Goal: Find specific page/section: Find specific page/section

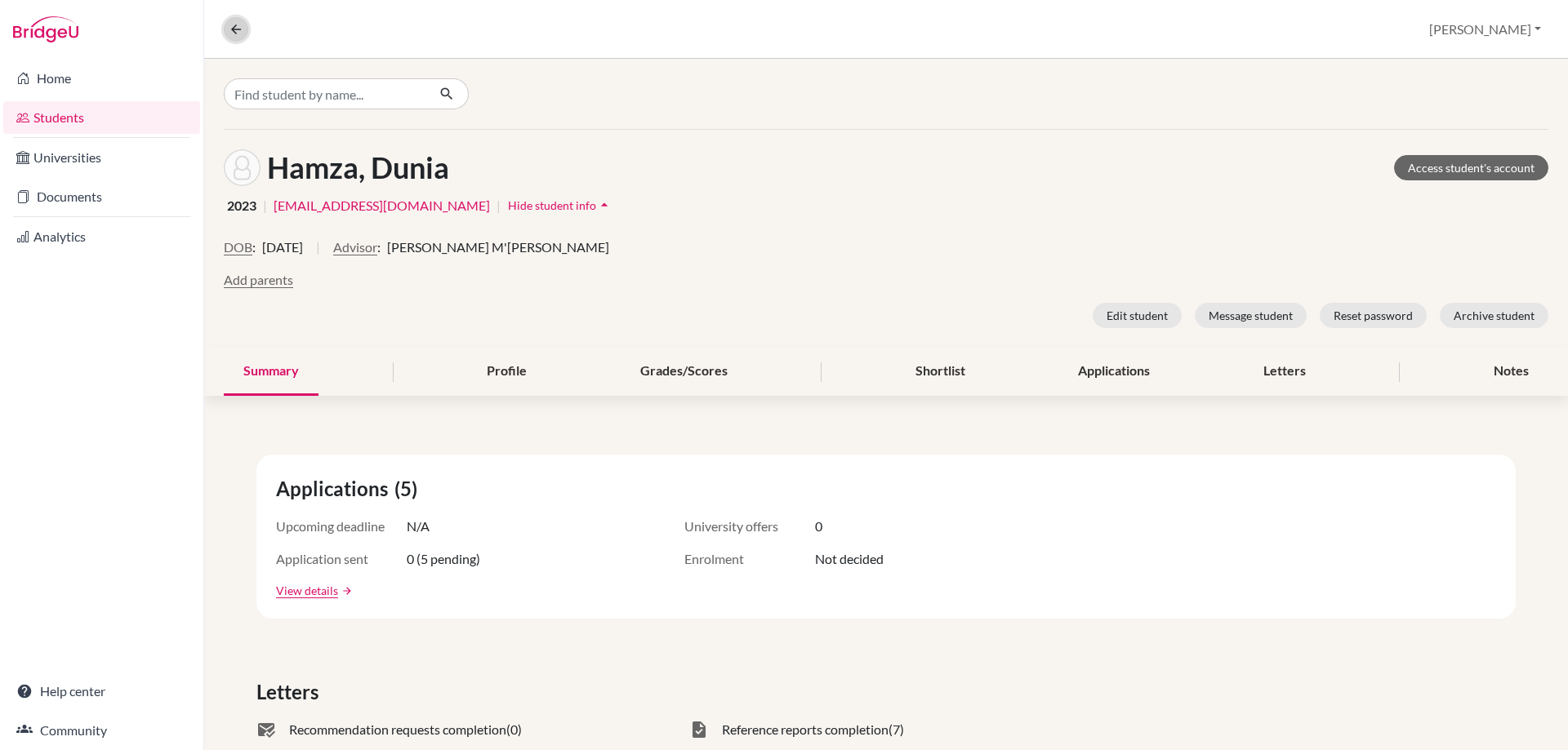
click at [238, 29] on icon at bounding box center [235, 29] width 14 height 14
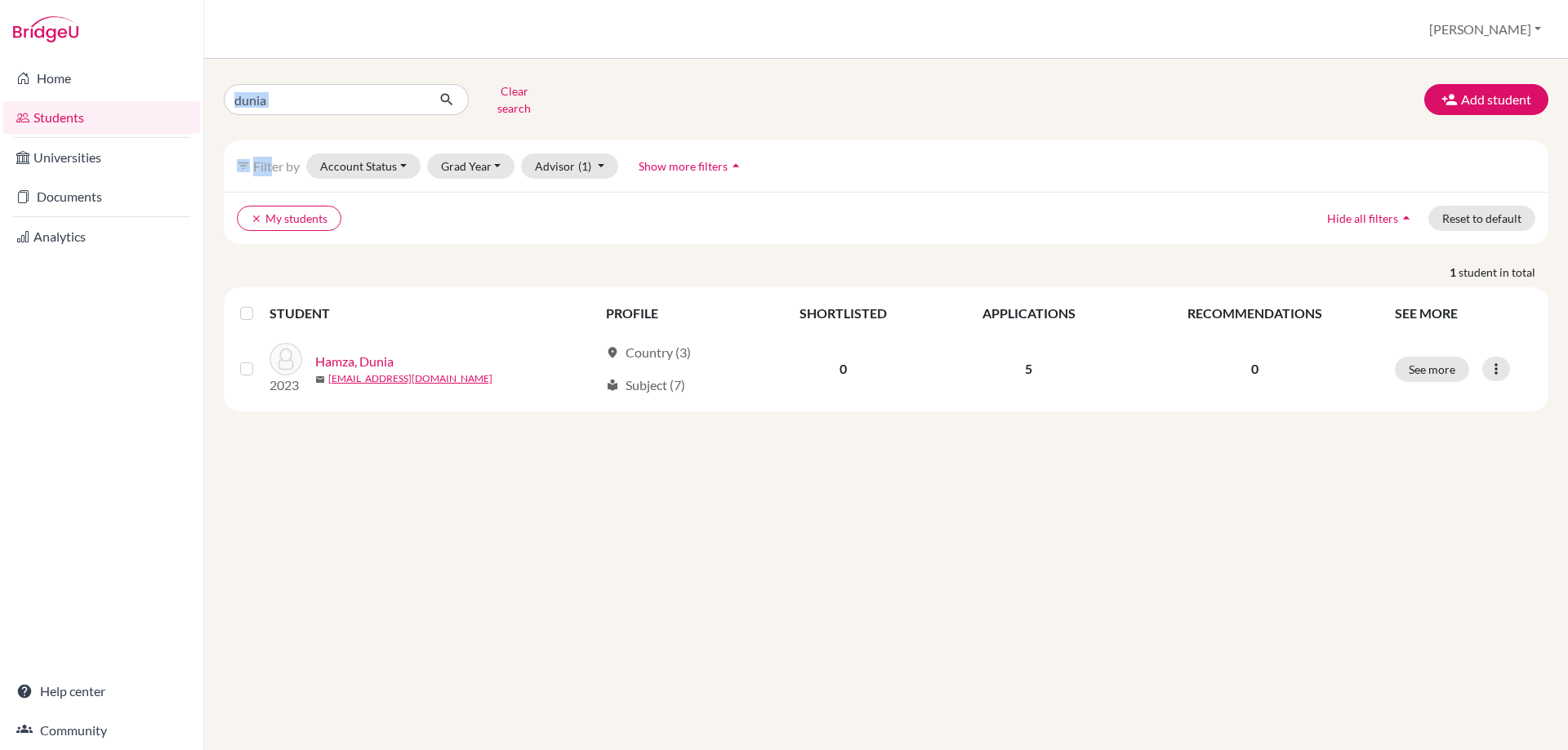
drag, startPoint x: 273, startPoint y: 109, endPoint x: 255, endPoint y: 101, distance: 19.7
click at [255, 101] on div "dunia Clear search Add student filter_list Filter by Account Status Active acco…" at bounding box center [886, 244] width 1324 height 333
drag, startPoint x: 281, startPoint y: 103, endPoint x: 209, endPoint y: 89, distance: 73.3
click at [209, 89] on div "dunia Clear search Add student filter_list Filter by Account Status Active acco…" at bounding box center [886, 404] width 1364 height 691
type input "cinar"
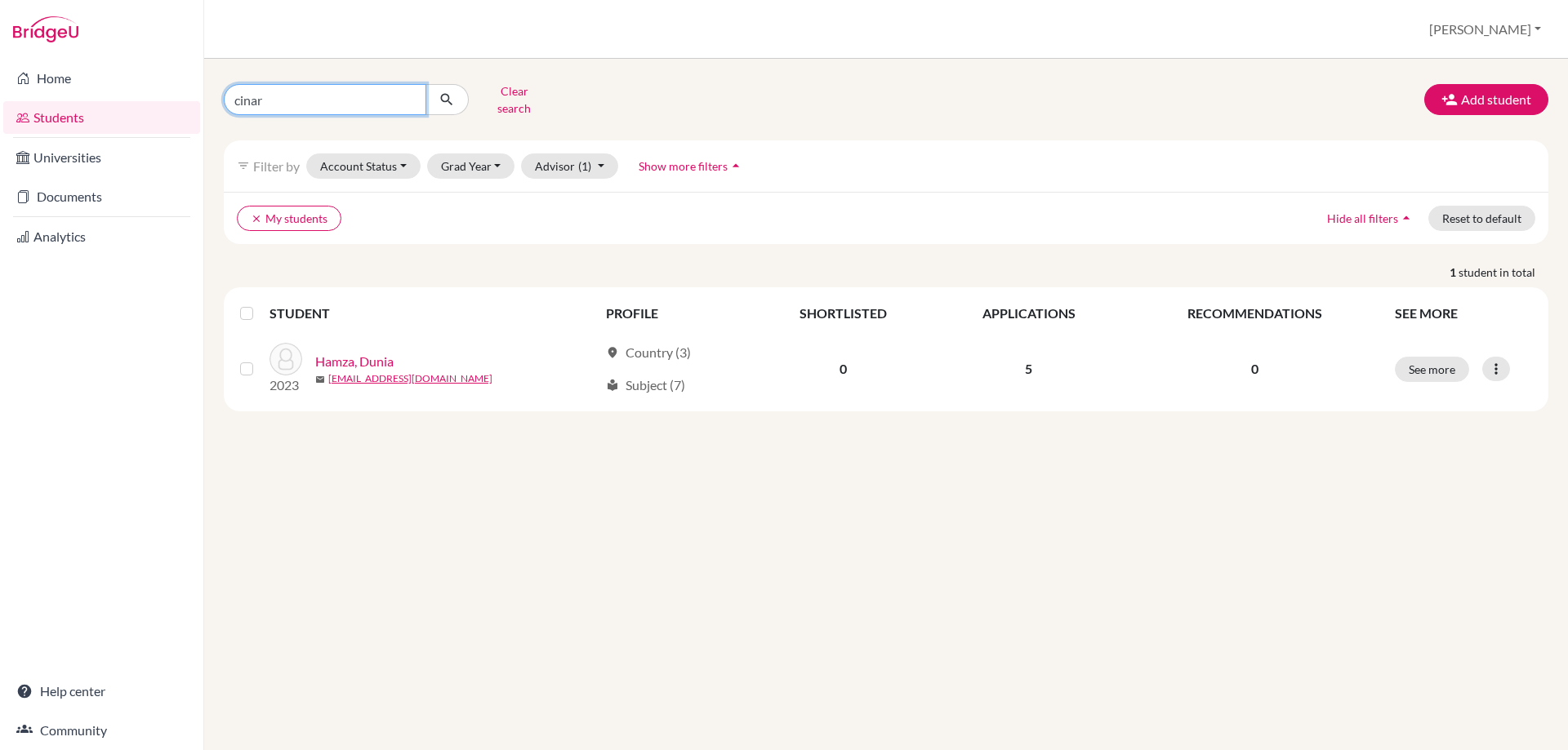
click button "submit" at bounding box center [447, 99] width 44 height 31
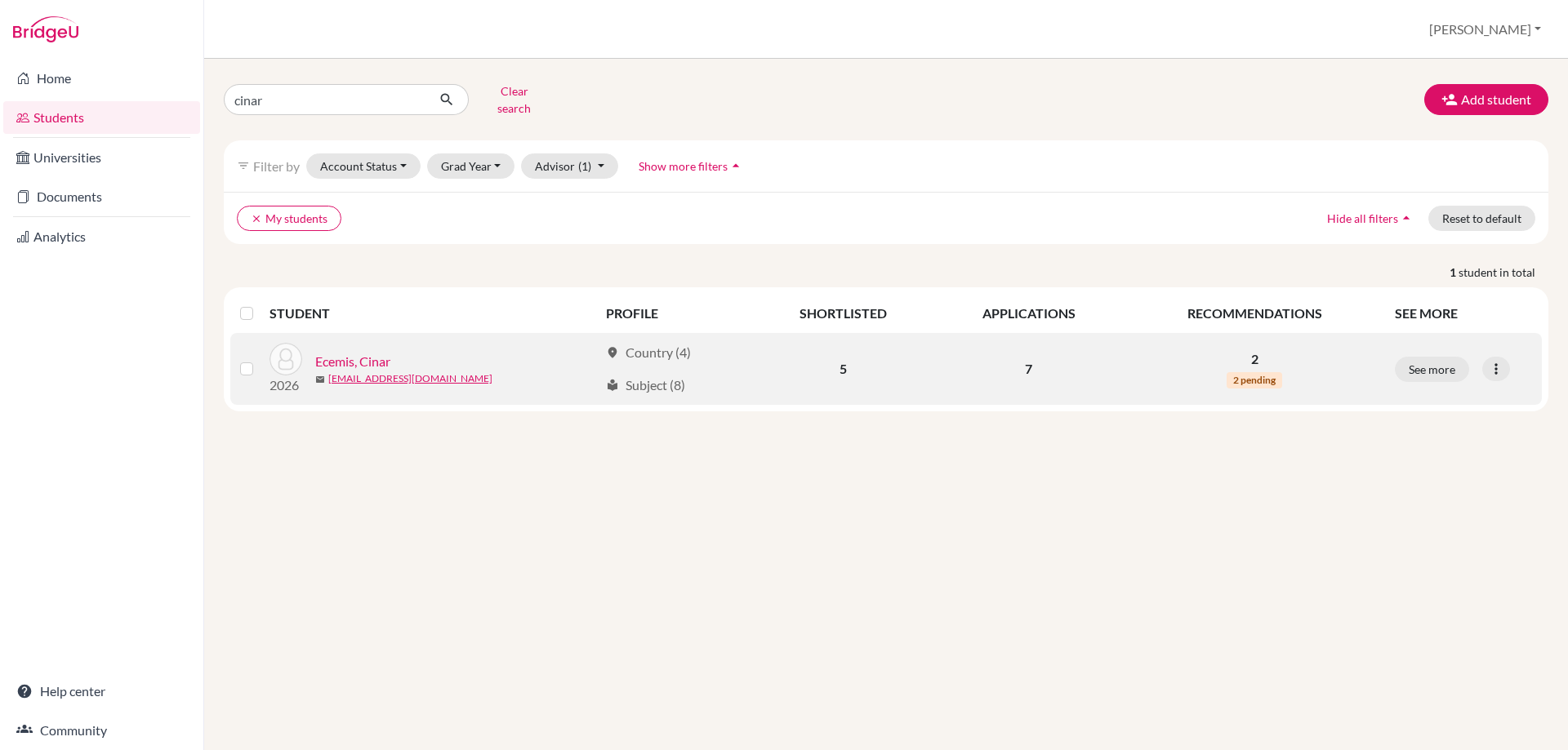
click at [372, 352] on link "Ecemis, Cinar" at bounding box center [352, 361] width 75 height 19
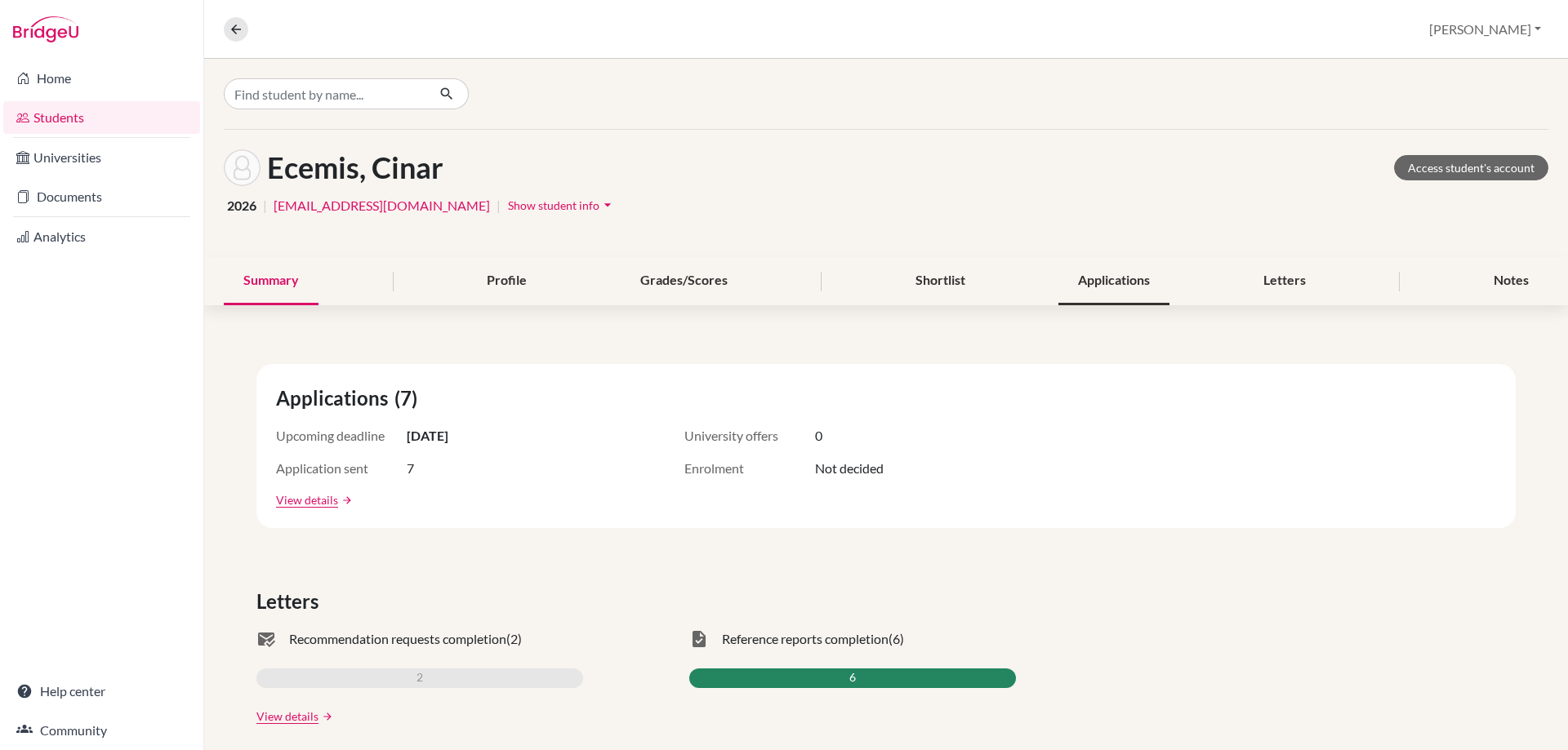
click at [1107, 284] on div "Applications" at bounding box center [1114, 281] width 111 height 48
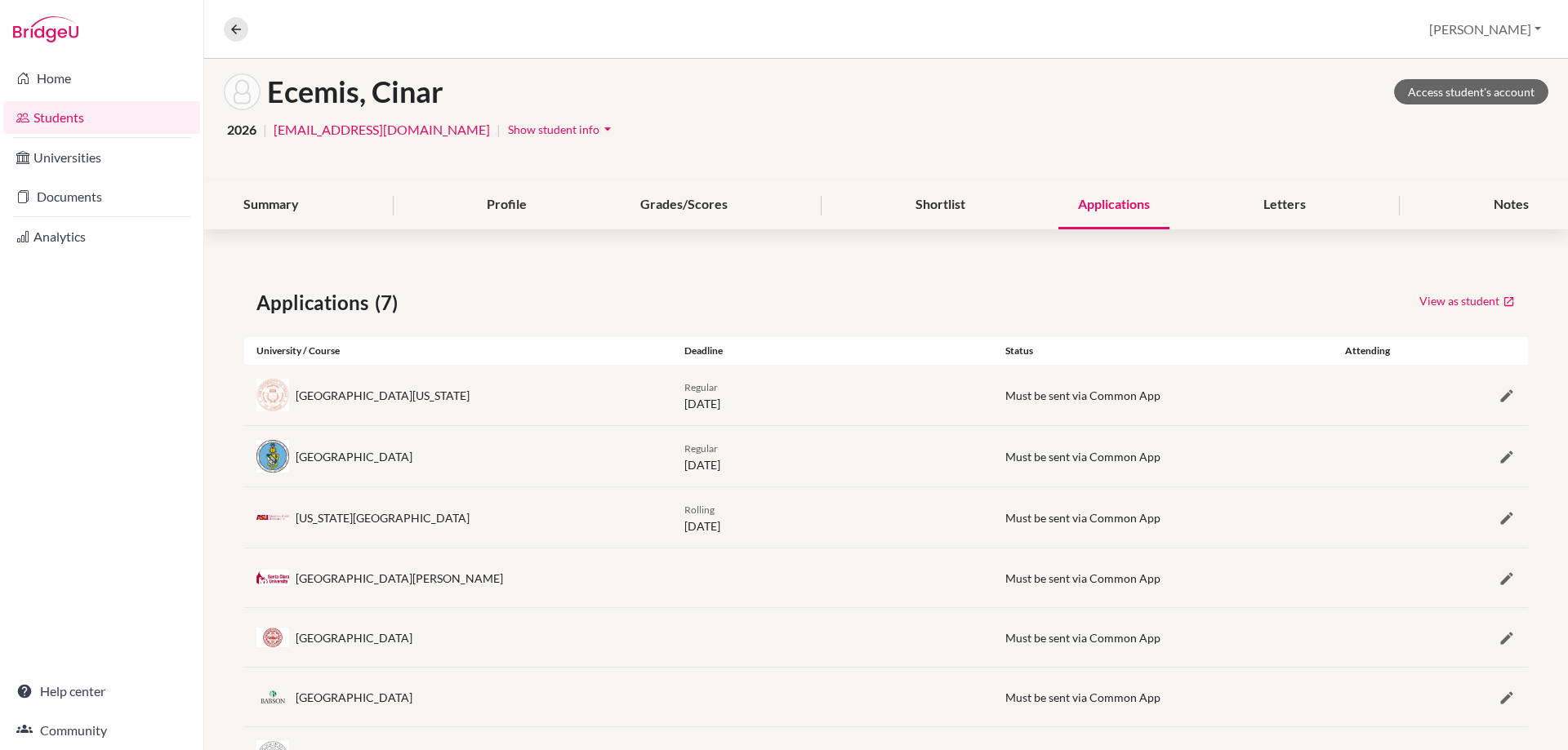
scroll to position [152, 0]
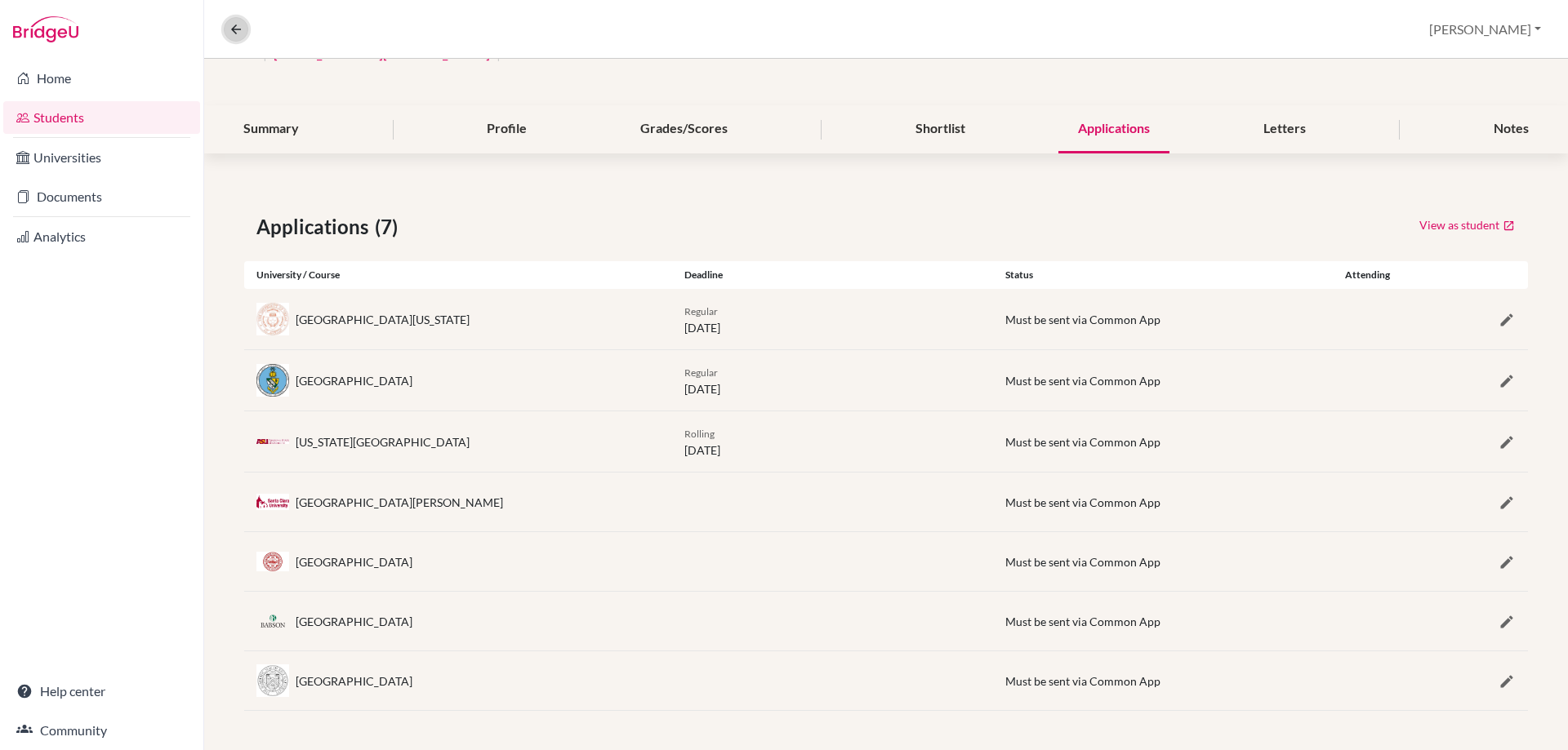
click at [232, 24] on icon at bounding box center [235, 29] width 14 height 14
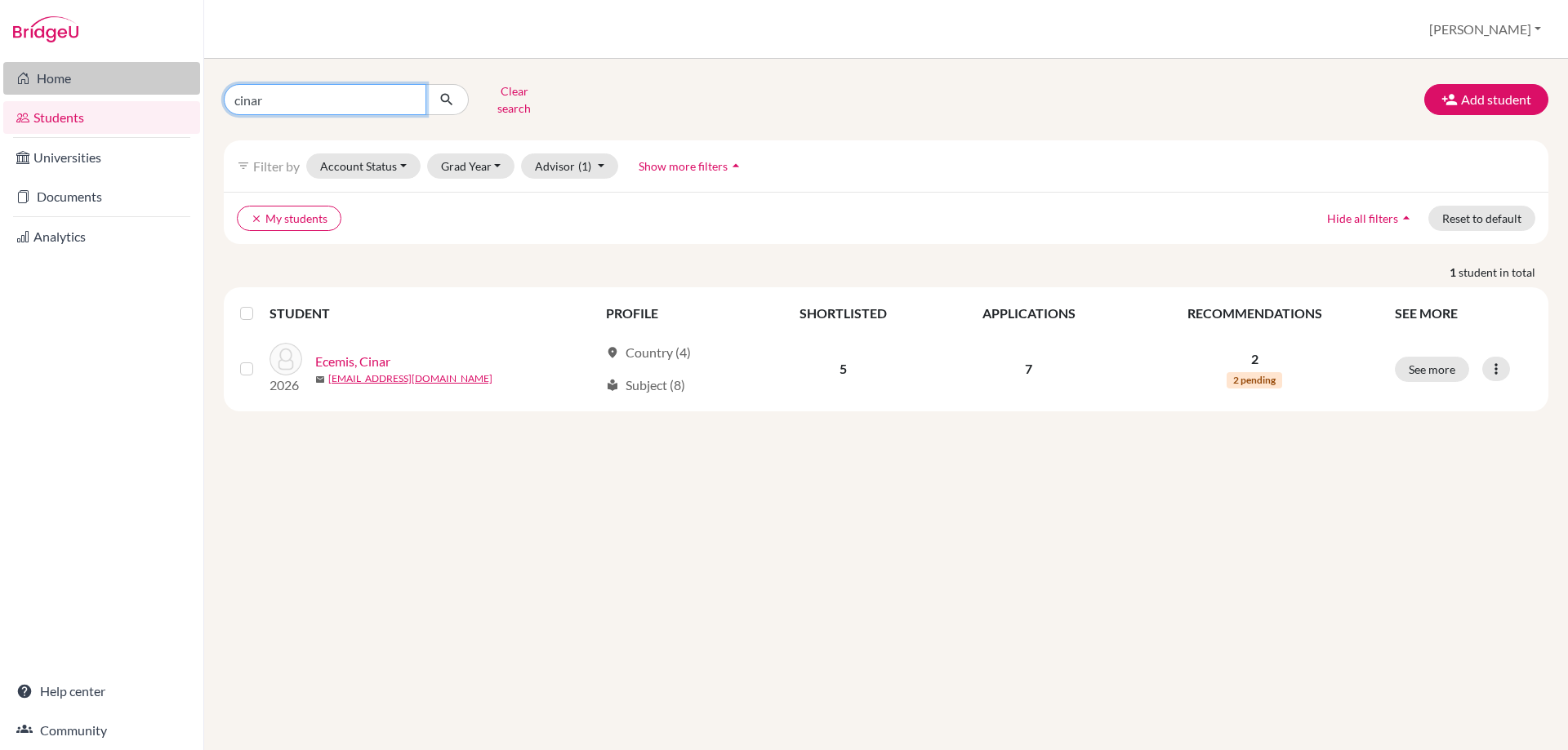
drag, startPoint x: 287, startPoint y: 93, endPoint x: 153, endPoint y: 91, distance: 134.0
click at [166, 92] on div "Home Students Universities Documents Analytics Help center Community Students o…" at bounding box center [784, 375] width 1568 height 750
type input "[PERSON_NAME]"
click button "submit" at bounding box center [447, 99] width 44 height 31
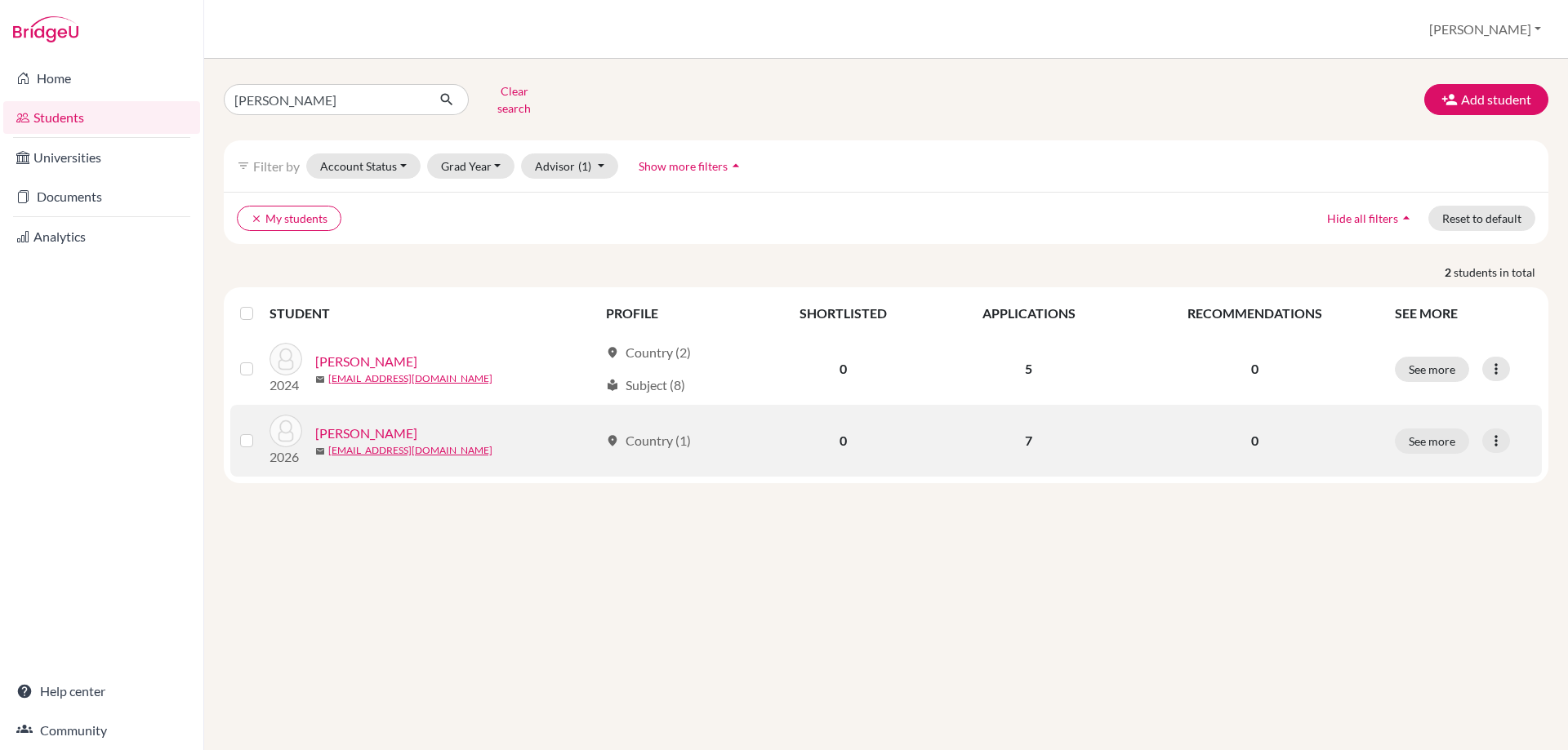
click at [342, 423] on link "[PERSON_NAME]" at bounding box center [366, 433] width 102 height 19
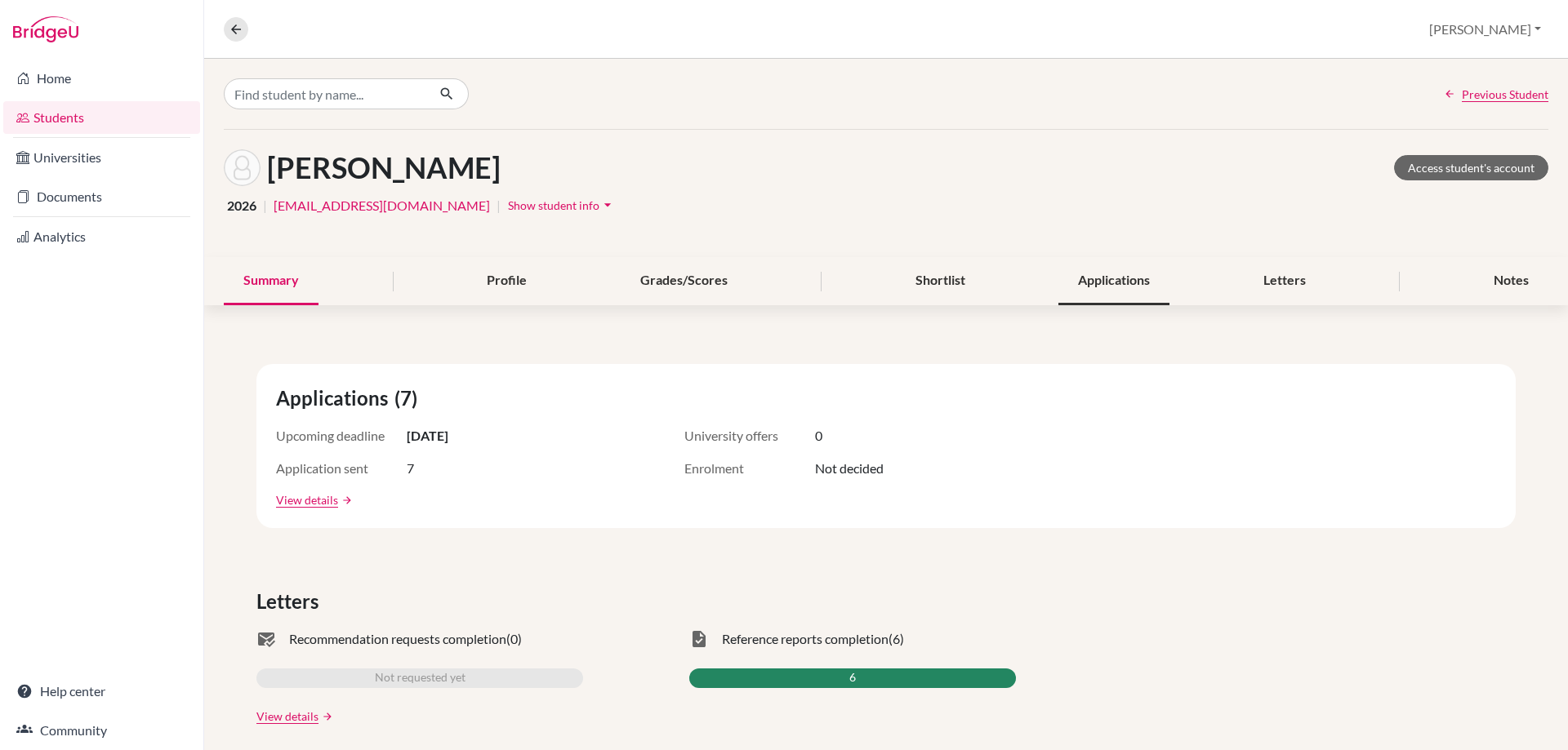
click at [1121, 267] on div "Applications" at bounding box center [1114, 281] width 111 height 48
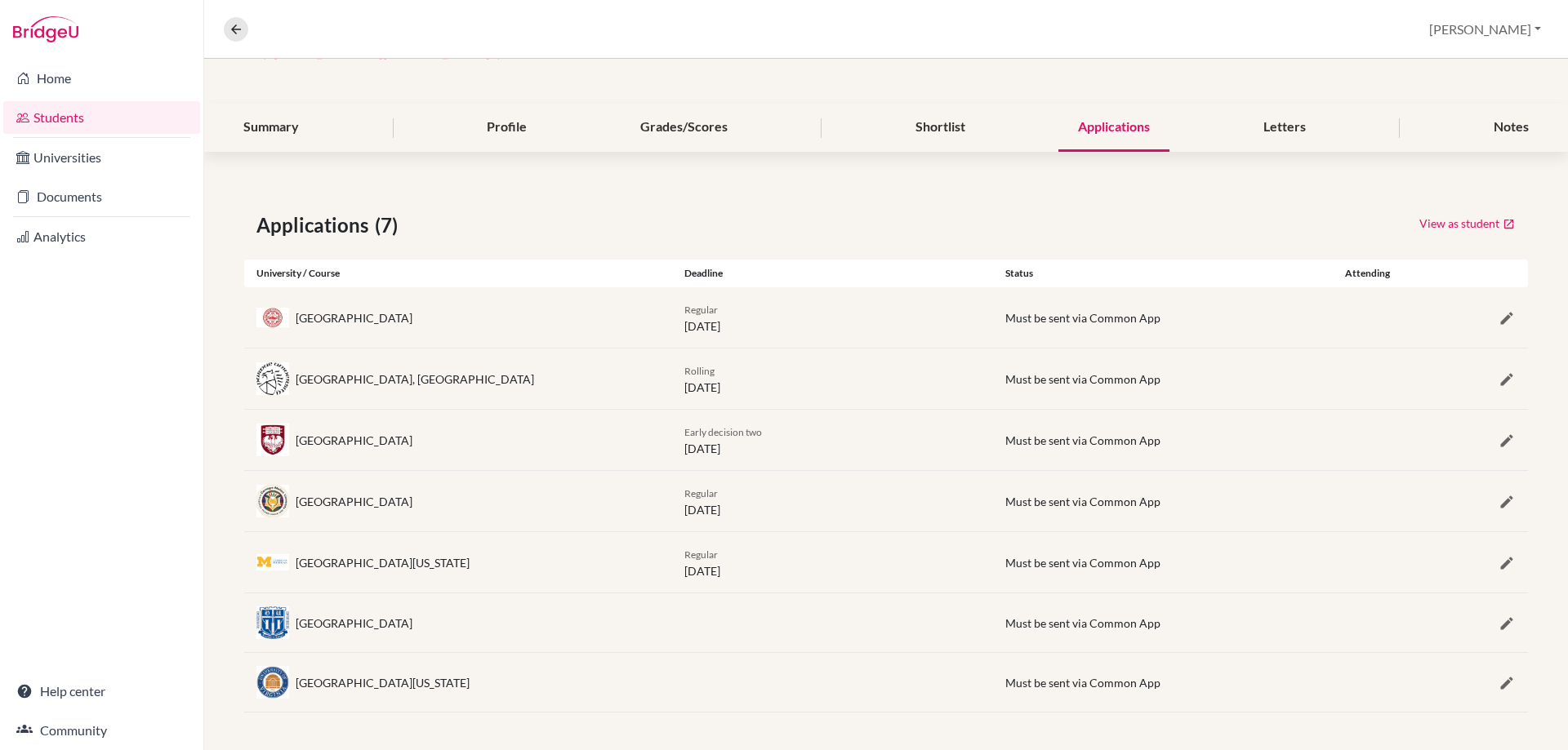
scroll to position [155, 0]
click at [241, 29] on icon at bounding box center [235, 29] width 14 height 14
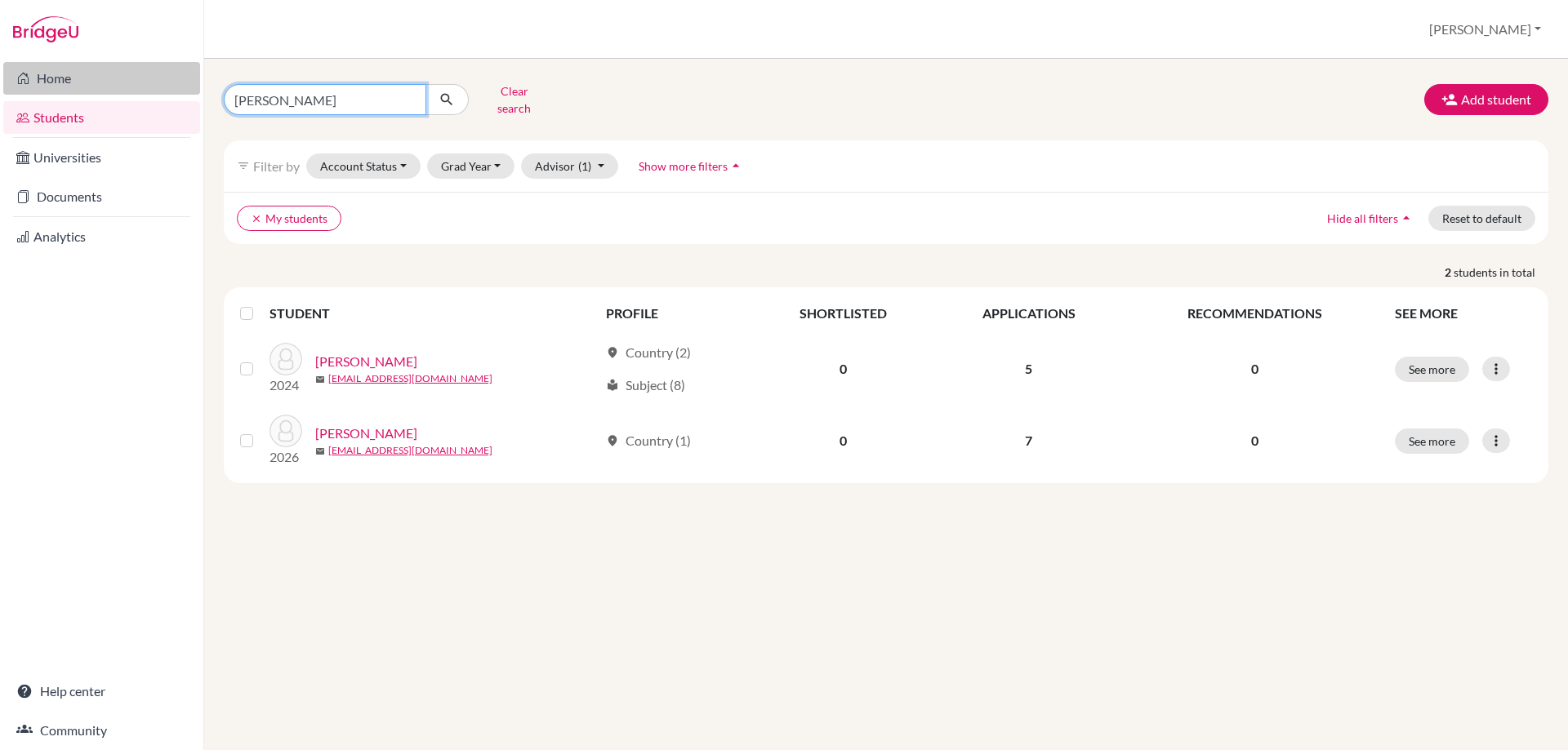
drag, startPoint x: 273, startPoint y: 90, endPoint x: 171, endPoint y: 83, distance: 102.2
click at [171, 83] on div "Home Students Universities Documents Analytics Help center Community Students o…" at bounding box center [784, 375] width 1568 height 750
type input "[PERSON_NAME]"
click button "submit" at bounding box center [447, 99] width 44 height 31
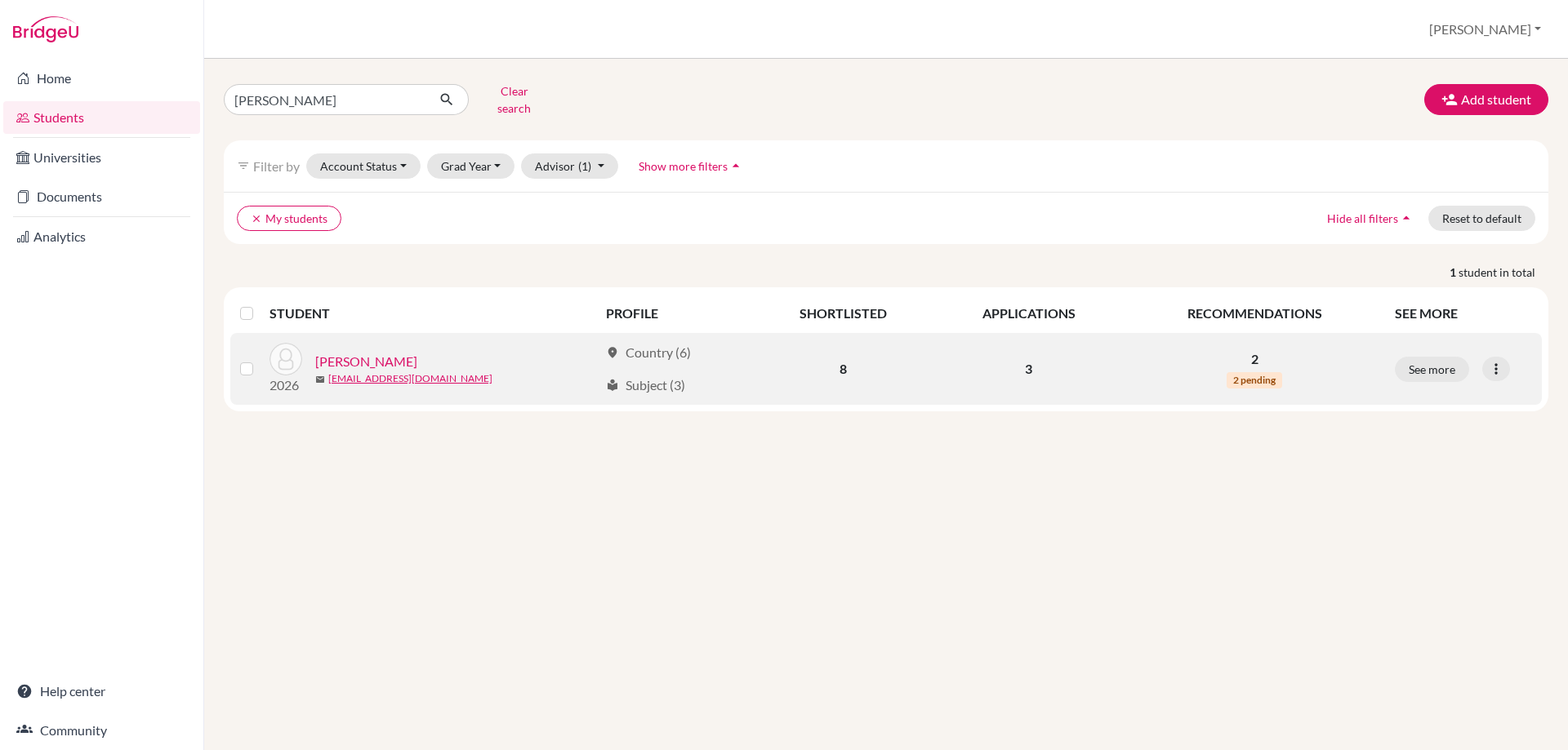
click at [389, 352] on link "[PERSON_NAME]" at bounding box center [366, 361] width 102 height 19
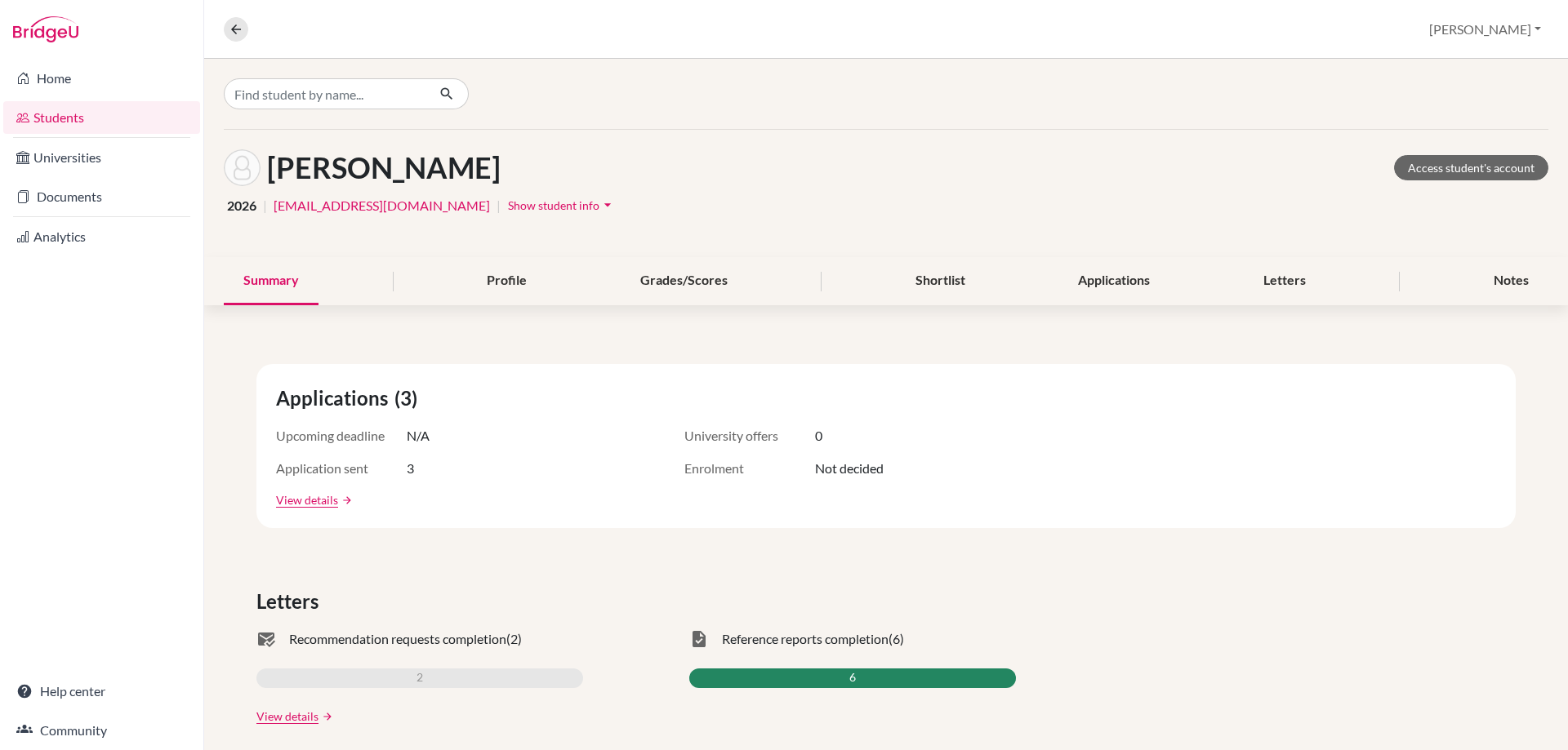
click at [1233, 282] on div "Summary Profile Grades/Scores Shortlist Applications Letters Notes" at bounding box center [886, 281] width 1324 height 48
click at [1150, 283] on div "Applications" at bounding box center [1114, 281] width 111 height 48
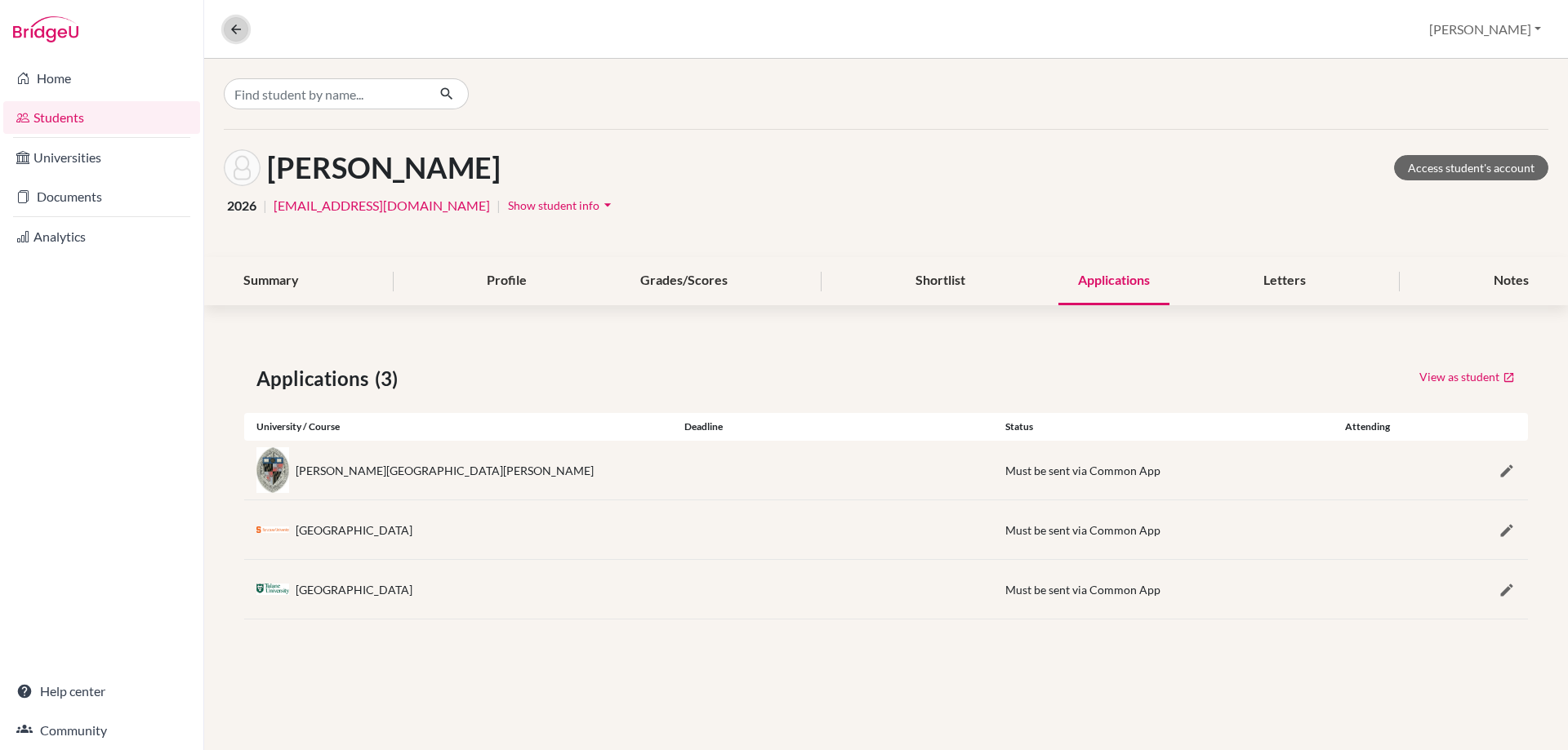
click at [239, 26] on icon at bounding box center [235, 29] width 14 height 14
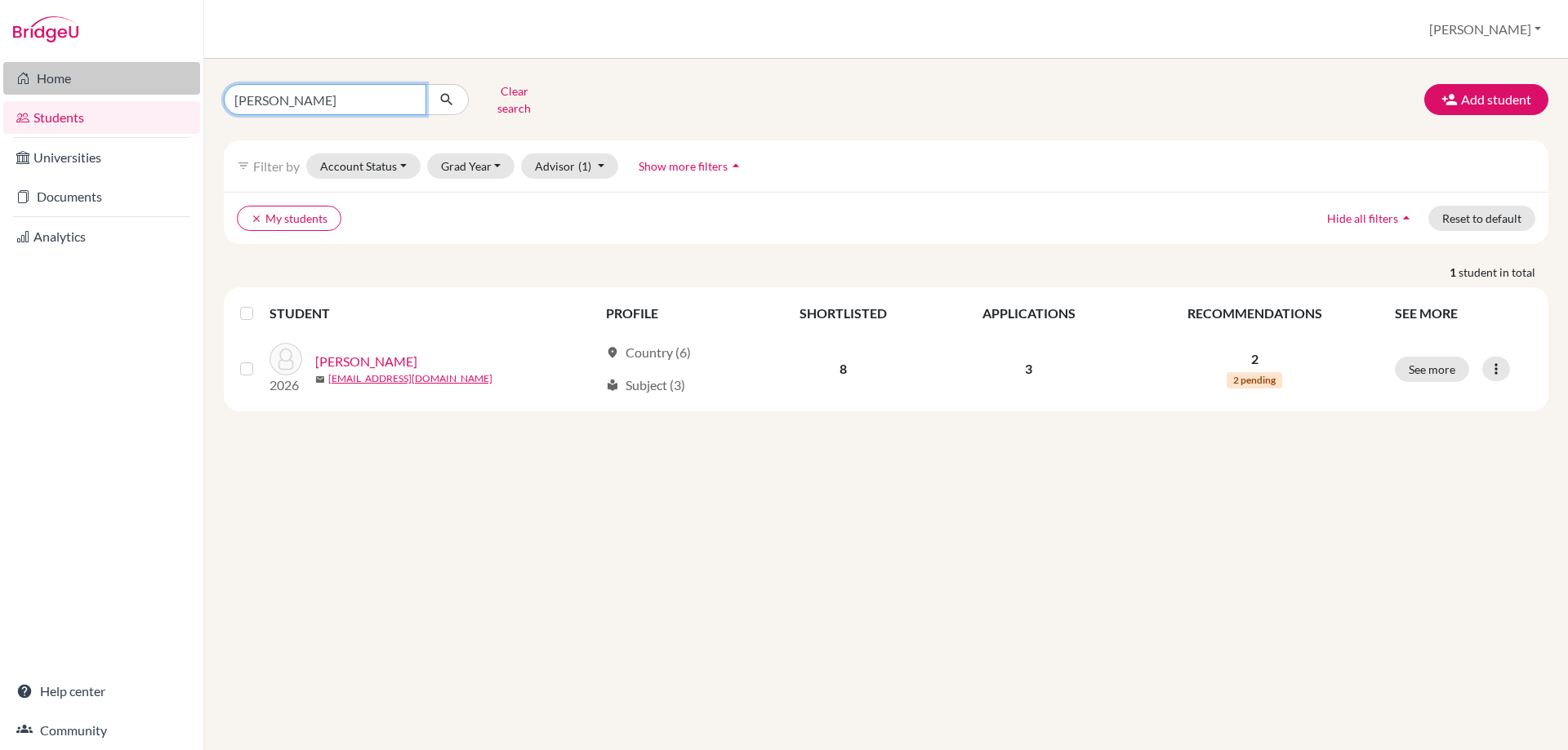
drag, startPoint x: 294, startPoint y: 99, endPoint x: 160, endPoint y: 85, distance: 134.7
click at [192, 98] on div "Home Students Universities Documents Analytics Help center Community Students o…" at bounding box center [784, 375] width 1568 height 750
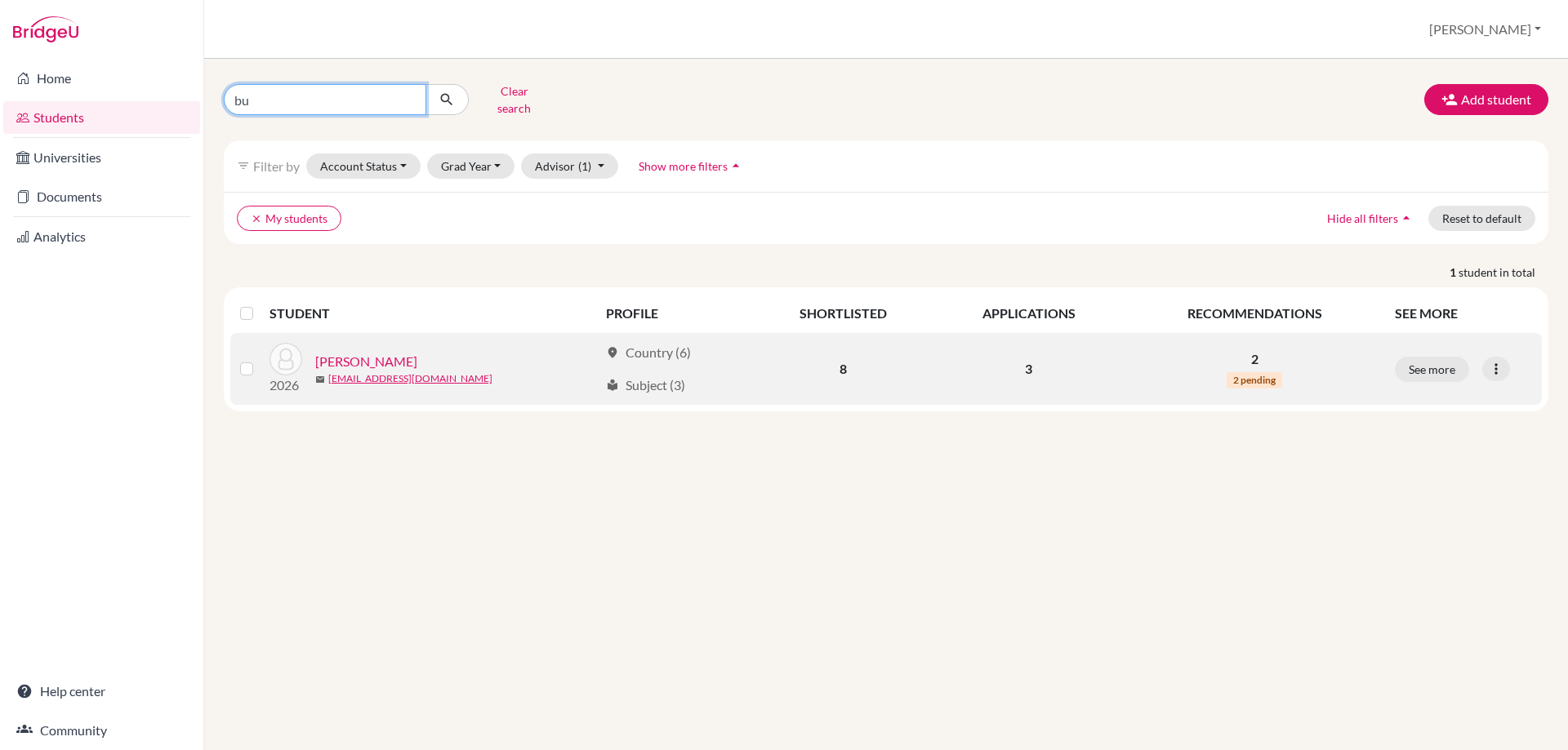
type input "bu"
drag, startPoint x: 356, startPoint y: 349, endPoint x: 377, endPoint y: 344, distance: 21.6
click at [356, 352] on link "[PERSON_NAME]" at bounding box center [366, 361] width 102 height 19
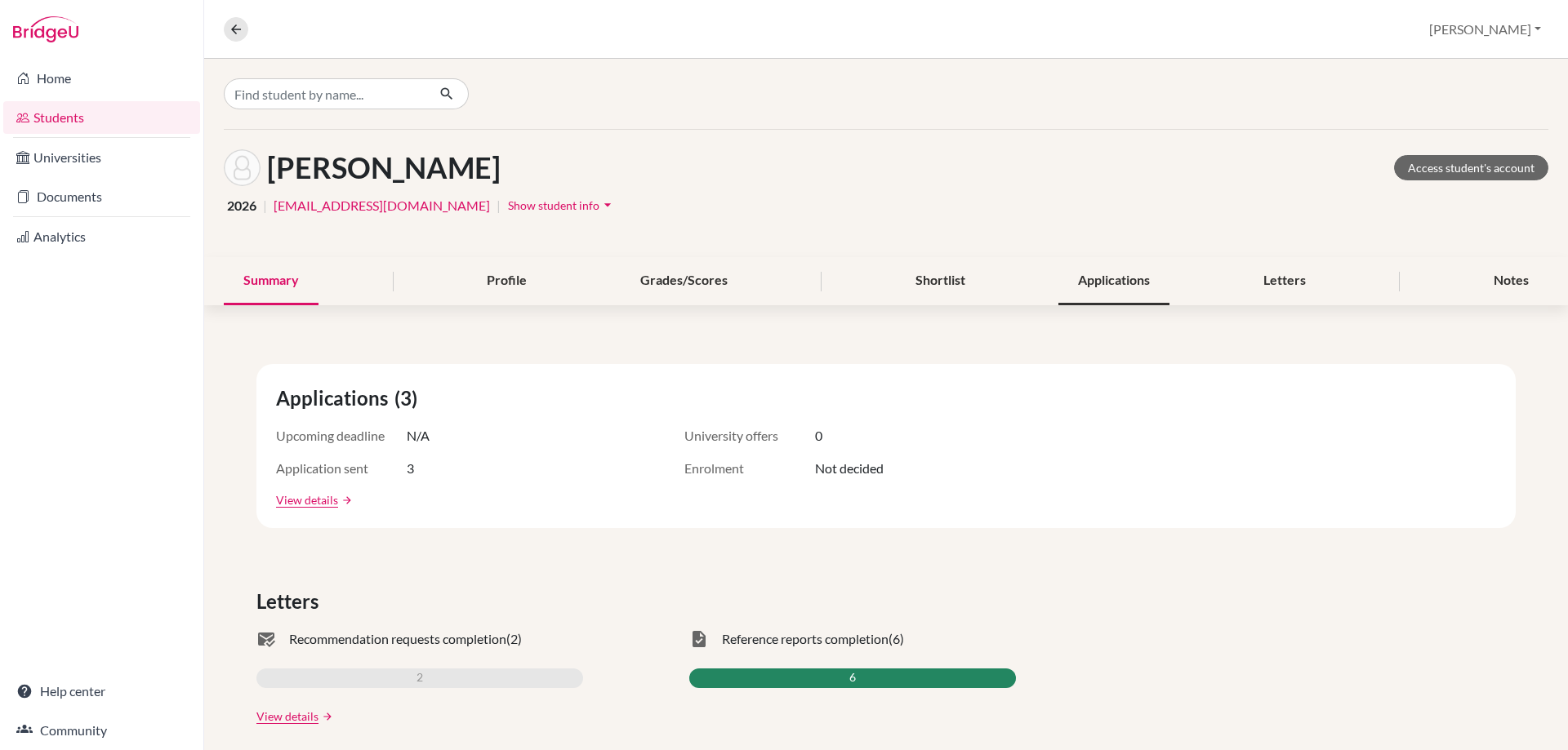
click at [1080, 276] on div "Applications" at bounding box center [1114, 281] width 111 height 48
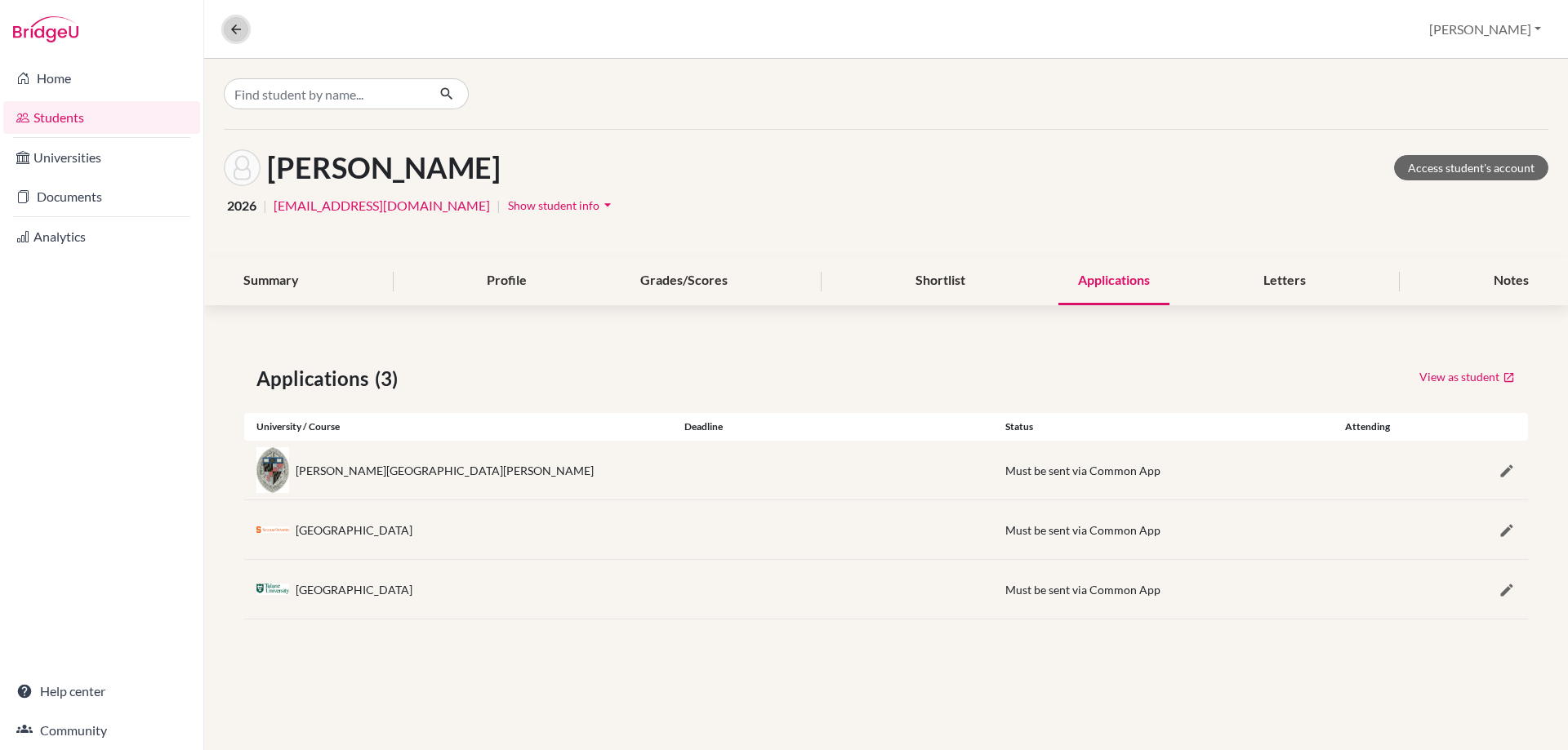
click at [230, 33] on icon at bounding box center [235, 29] width 14 height 14
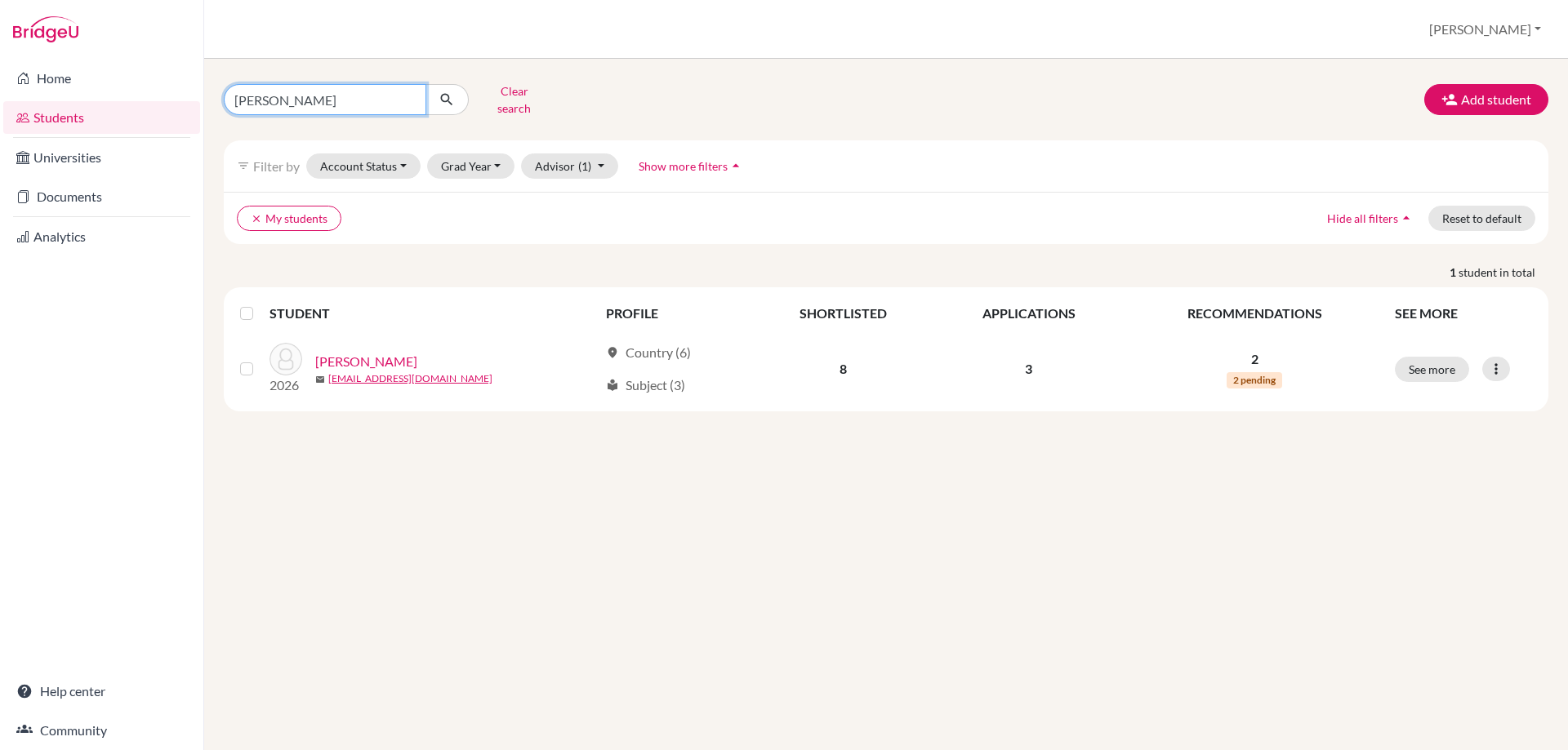
drag, startPoint x: 280, startPoint y: 87, endPoint x: 208, endPoint y: 82, distance: 72.2
click at [213, 83] on div "[PERSON_NAME] search" at bounding box center [437, 99] width 450 height 43
type input "cinar"
click button "submit" at bounding box center [447, 99] width 44 height 31
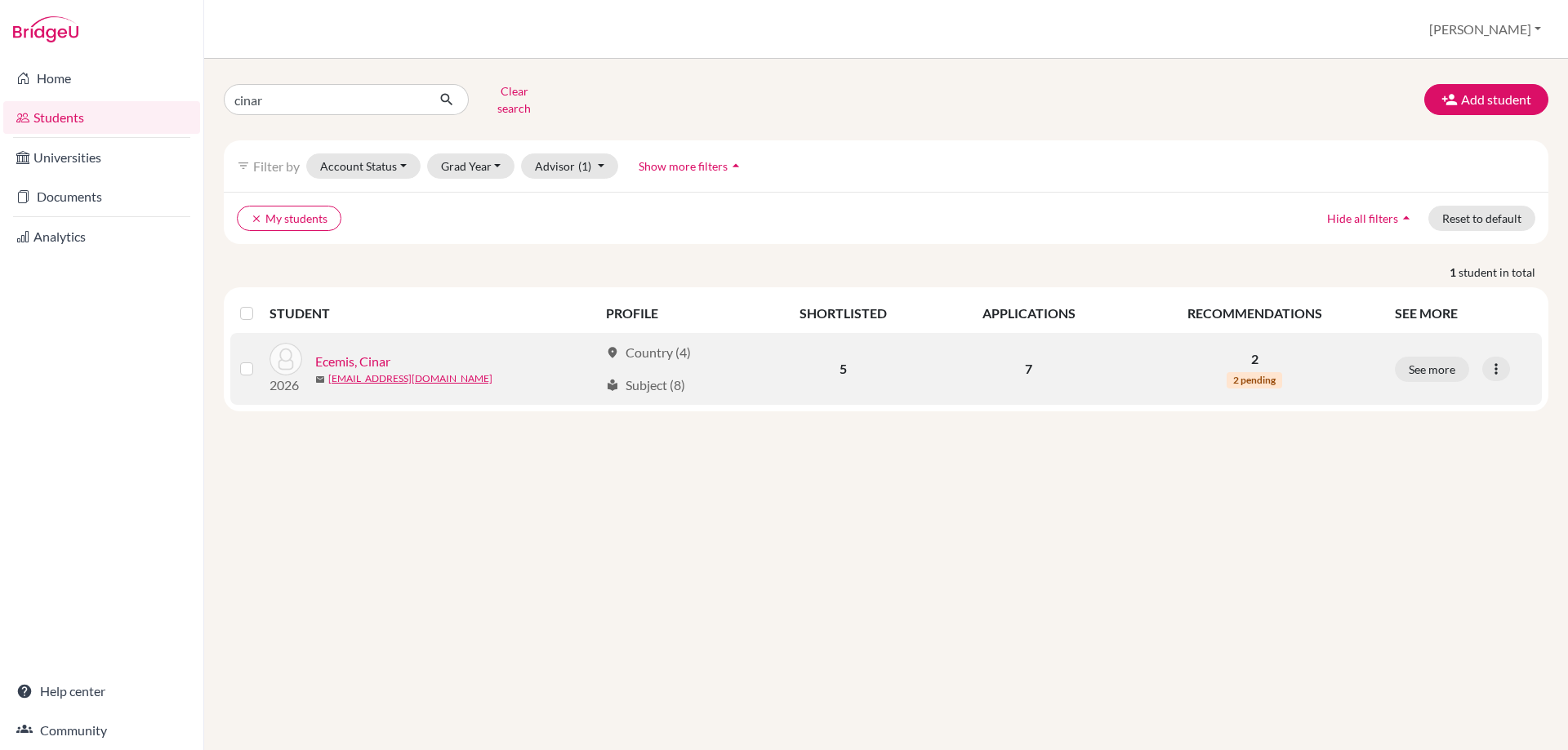
click at [349, 352] on link "Ecemis, Cinar" at bounding box center [352, 361] width 75 height 19
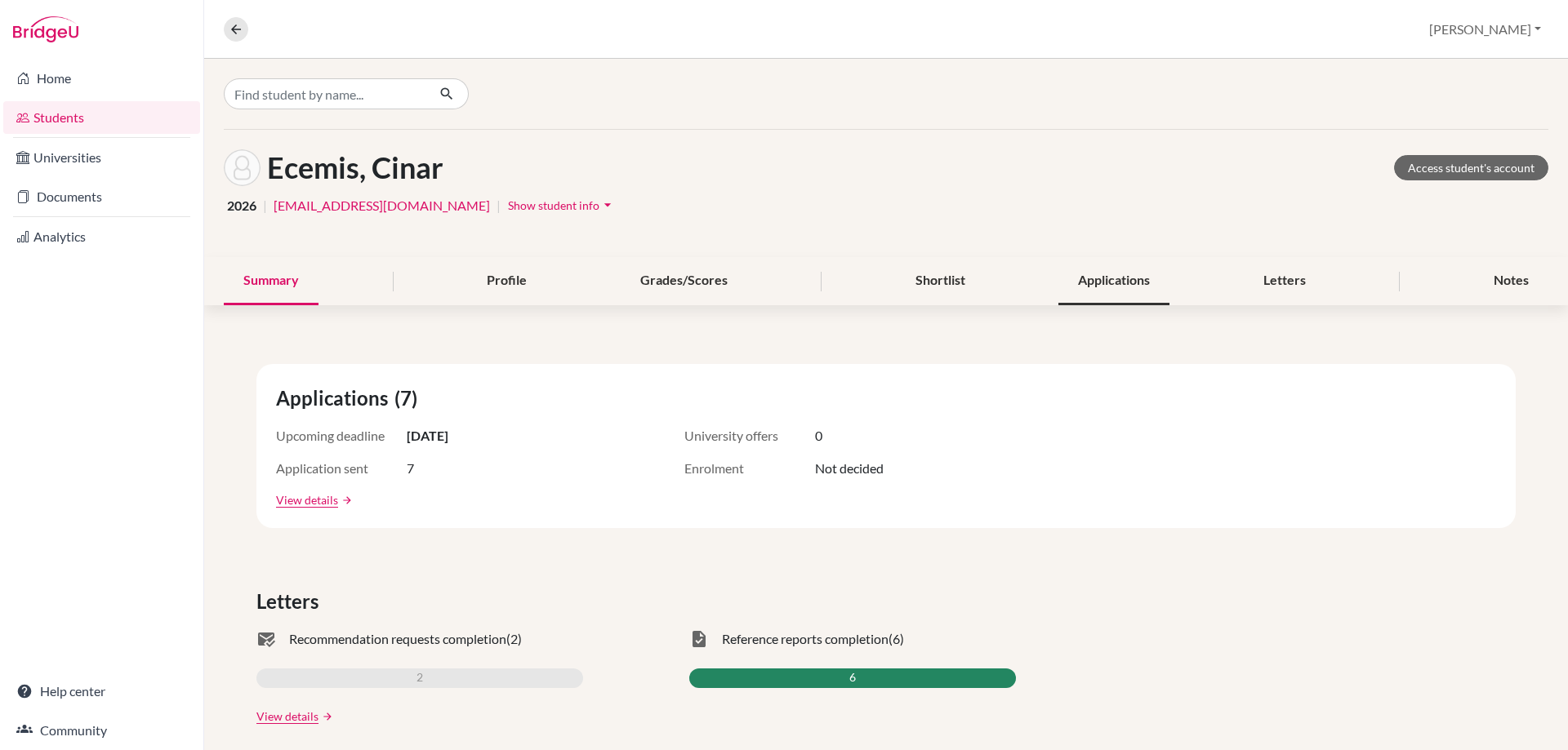
click at [1123, 278] on div "Applications" at bounding box center [1114, 281] width 111 height 48
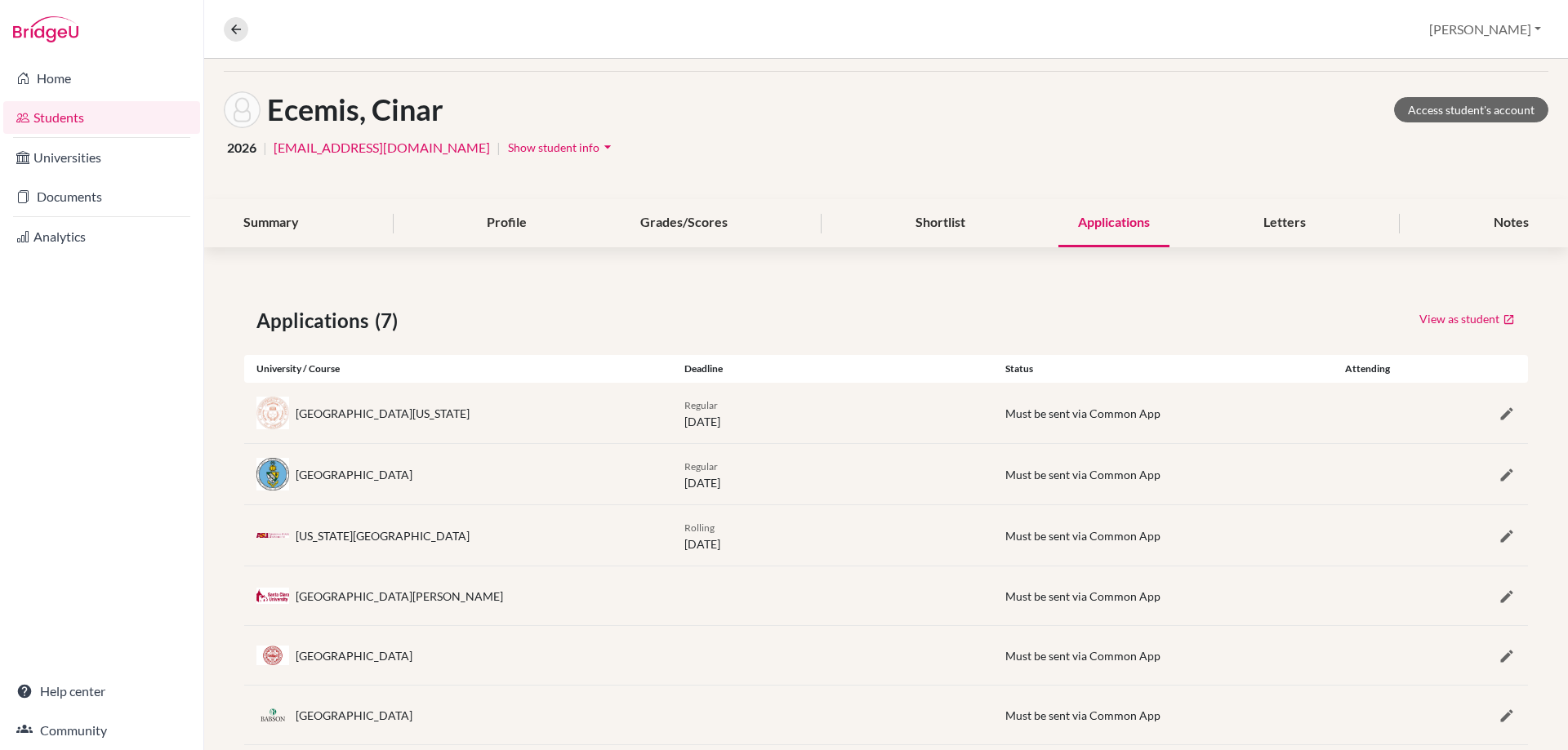
scroll to position [152, 0]
